Goal: Find specific page/section: Find specific page/section

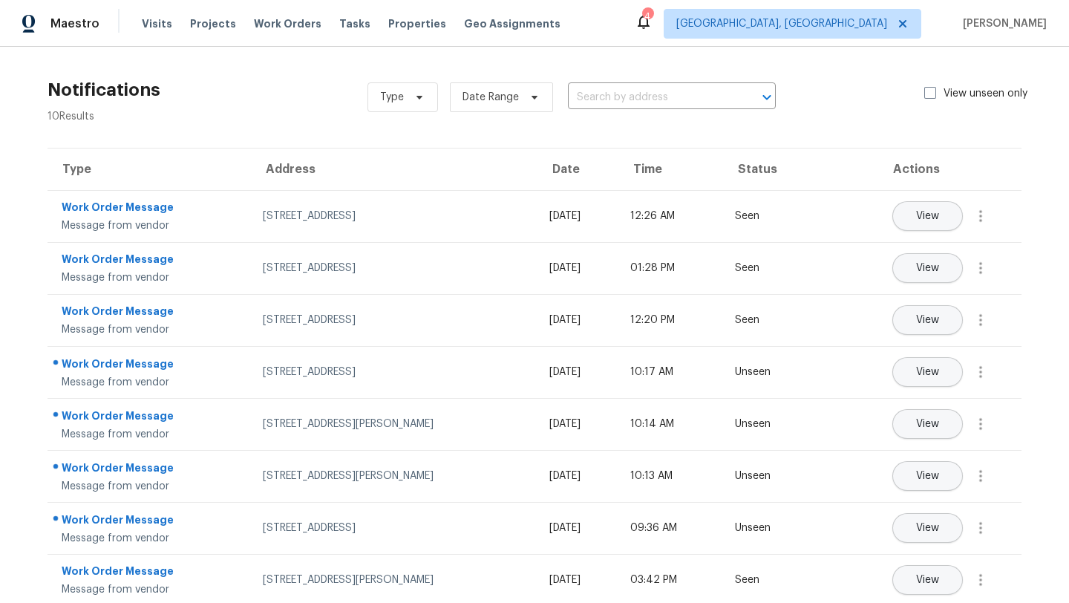
scroll to position [24, 0]
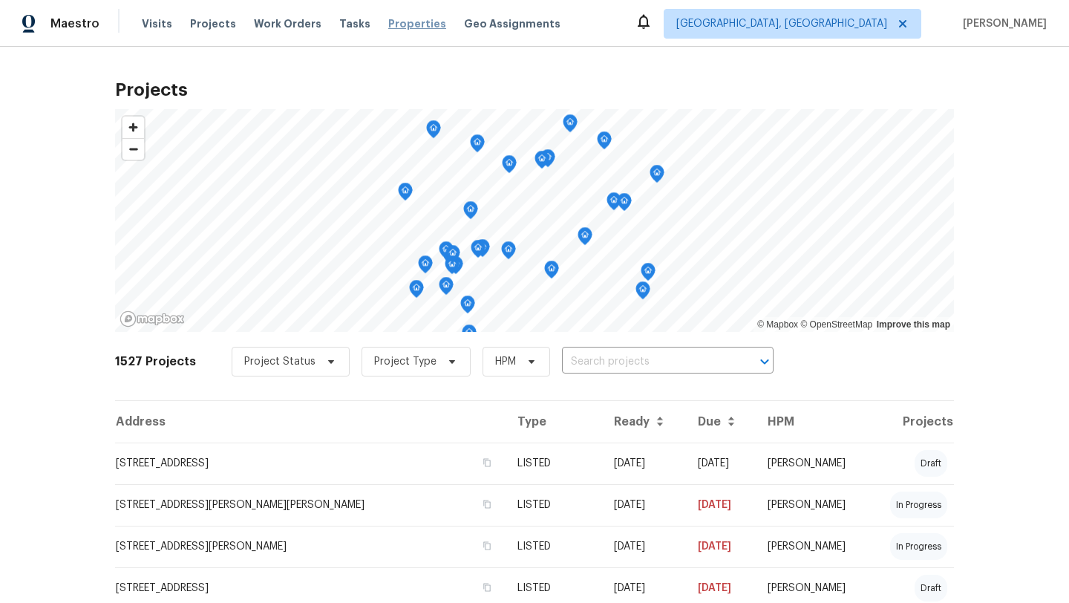
click at [408, 19] on span "Properties" at bounding box center [417, 23] width 58 height 15
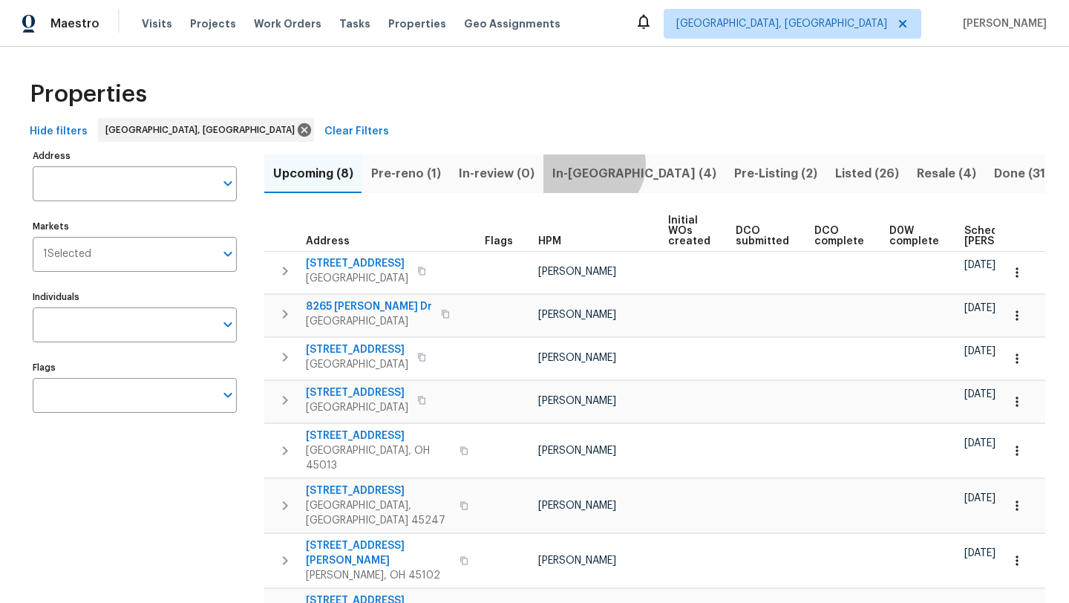
click at [586, 164] on span "In-reno (4)" at bounding box center [635, 173] width 164 height 21
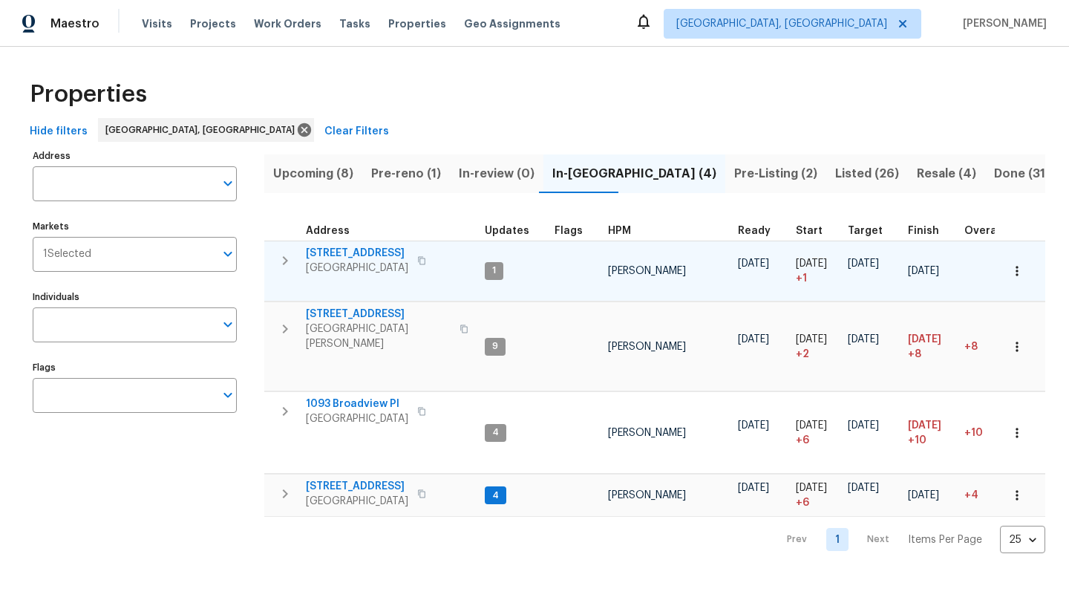
click at [334, 251] on span "1599 Tremont St" at bounding box center [357, 253] width 102 height 15
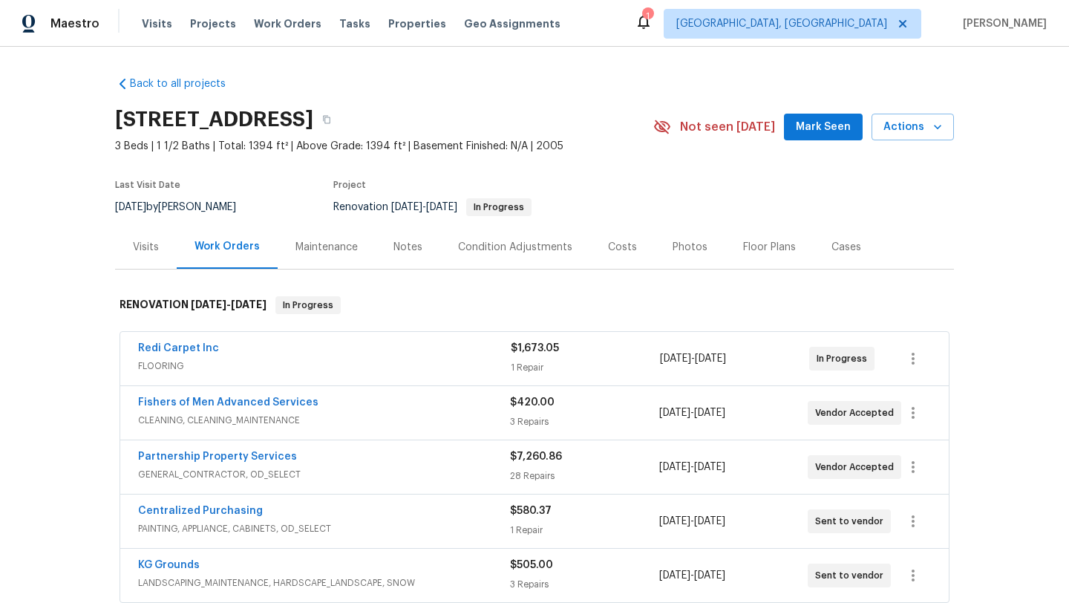
click at [619, 247] on div "Costs" at bounding box center [622, 247] width 29 height 15
